Goal: Check status: Check status

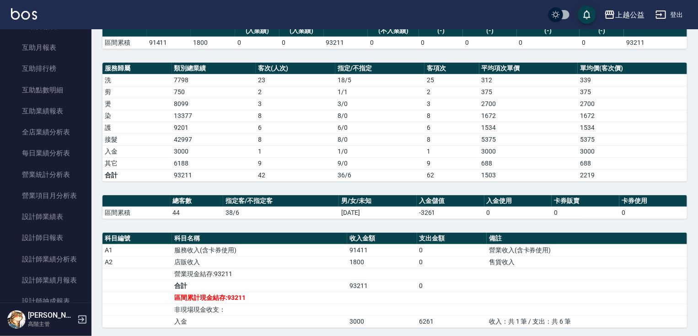
scroll to position [470, 0]
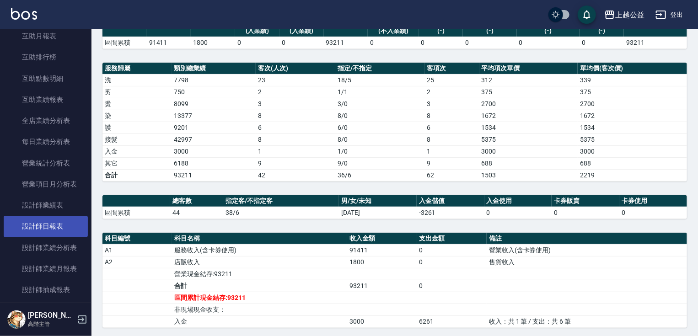
click at [43, 231] on link "設計師日報表" at bounding box center [46, 226] width 84 height 21
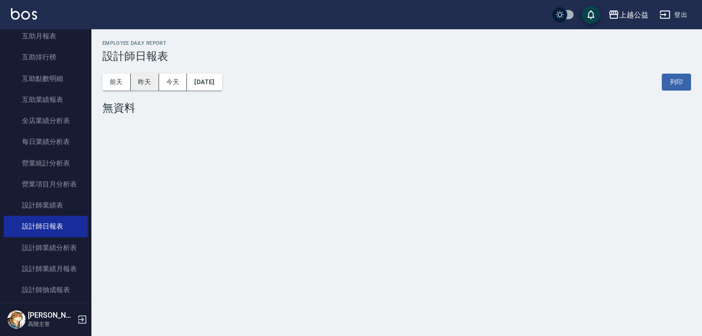
click at [139, 84] on button "昨天" at bounding box center [145, 82] width 28 height 17
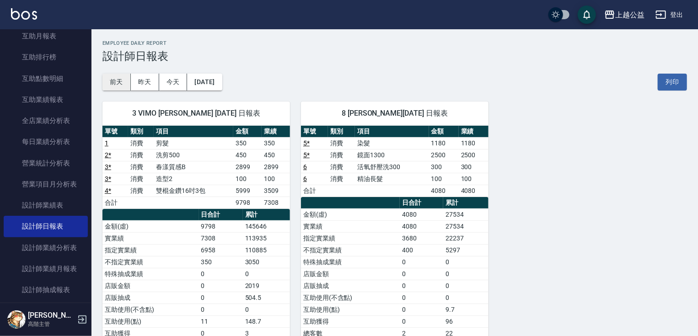
click at [112, 80] on button "前天" at bounding box center [116, 82] width 28 height 17
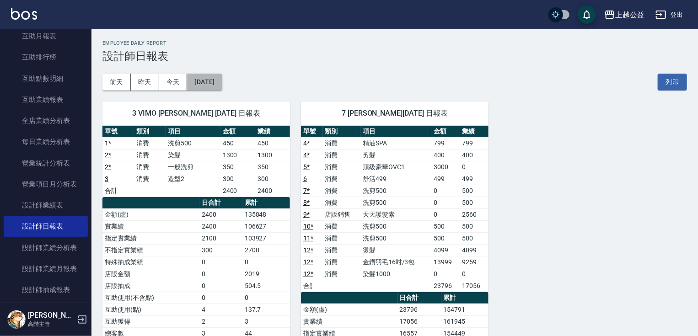
click at [222, 82] on button "[DATE]" at bounding box center [204, 82] width 35 height 17
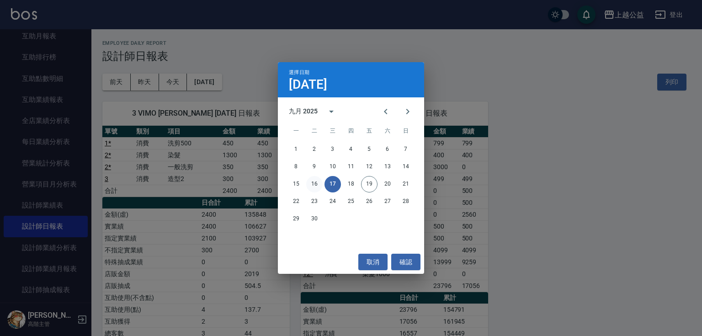
click at [313, 188] on button "16" at bounding box center [314, 184] width 16 height 16
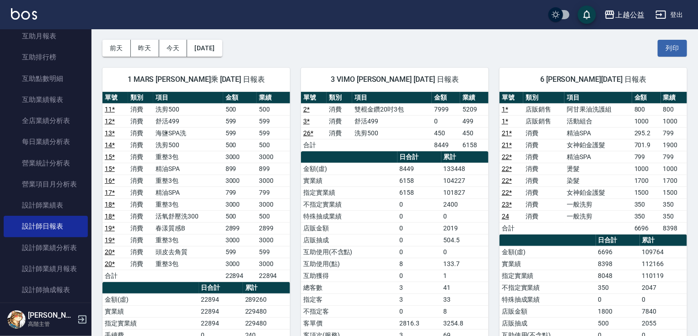
drag, startPoint x: 455, startPoint y: 207, endPoint x: 463, endPoint y: 238, distance: 32.0
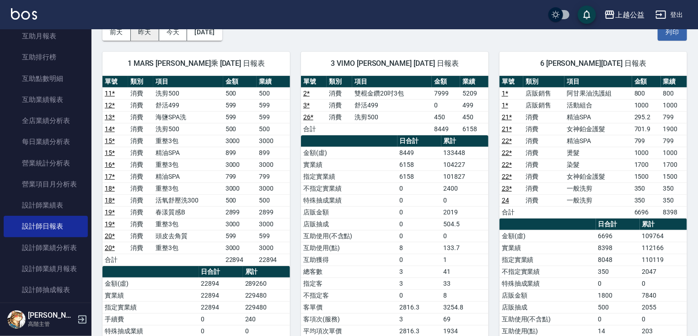
click at [144, 37] on button "昨天" at bounding box center [145, 32] width 28 height 17
